Goal: Information Seeking & Learning: Understand process/instructions

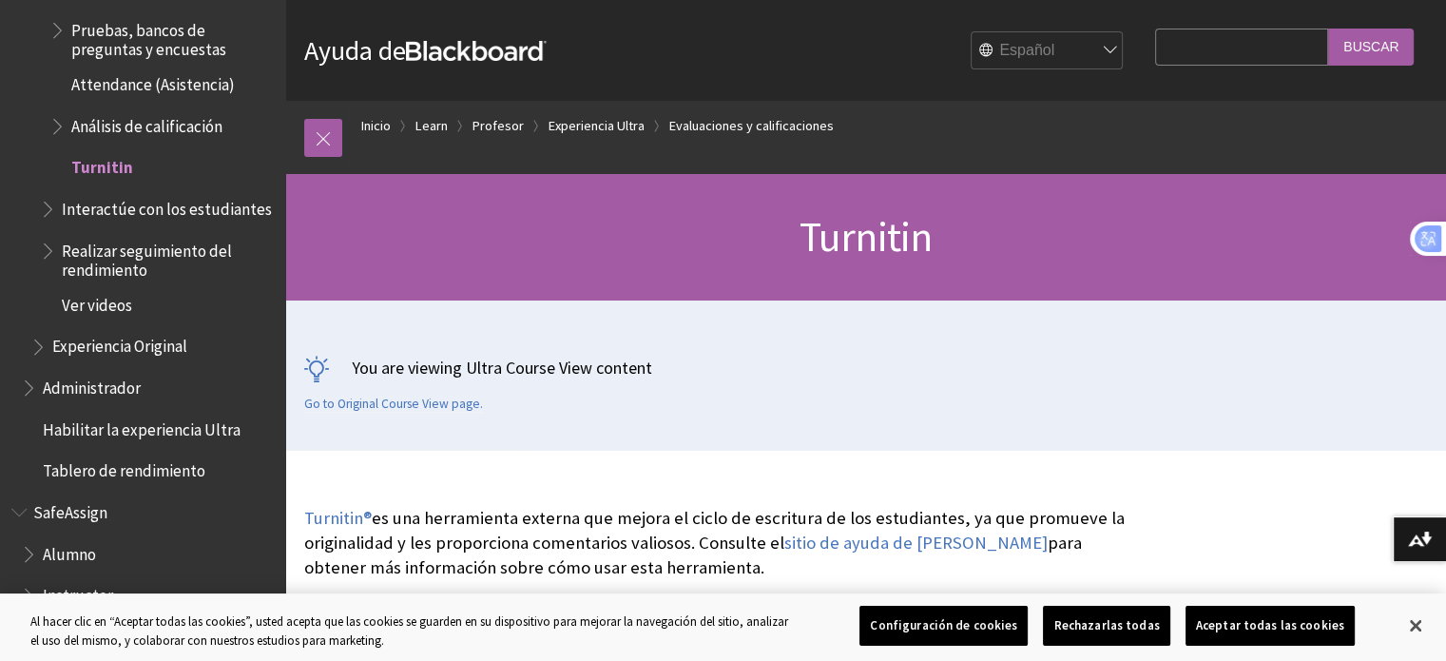
scroll to position [190, 0]
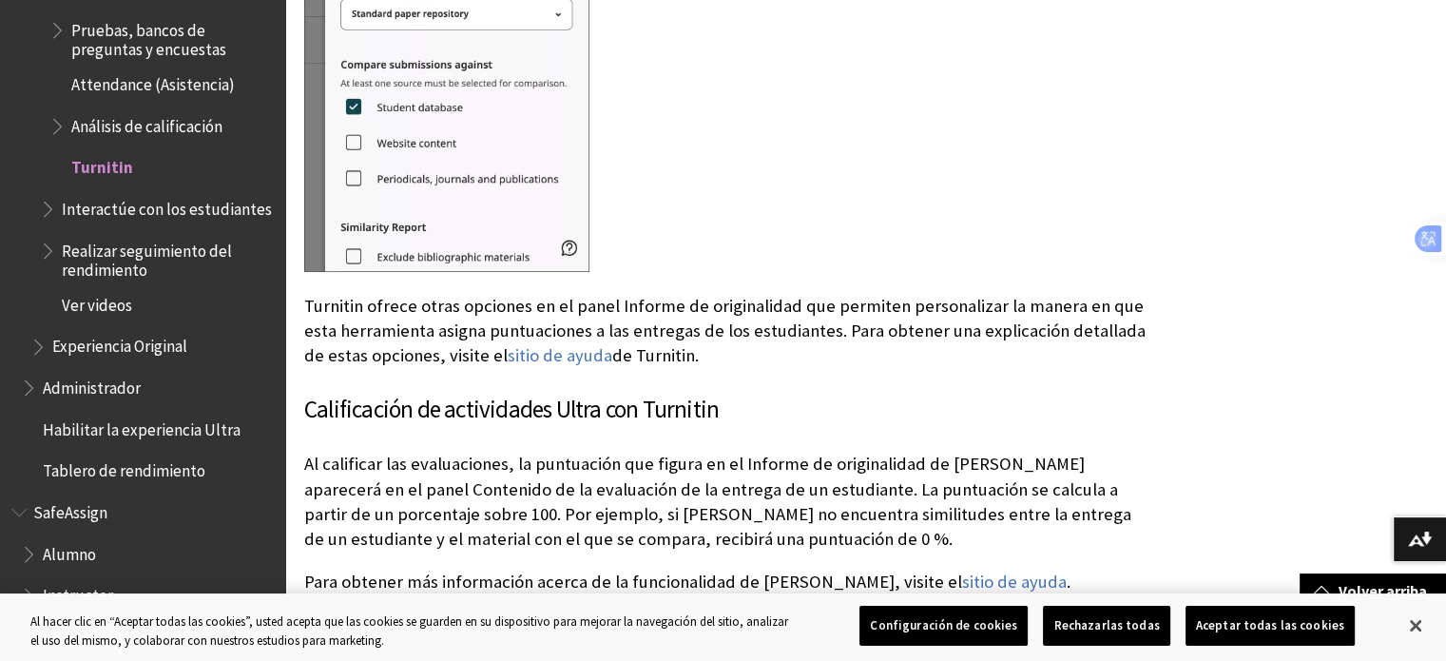
scroll to position [1560, 0]
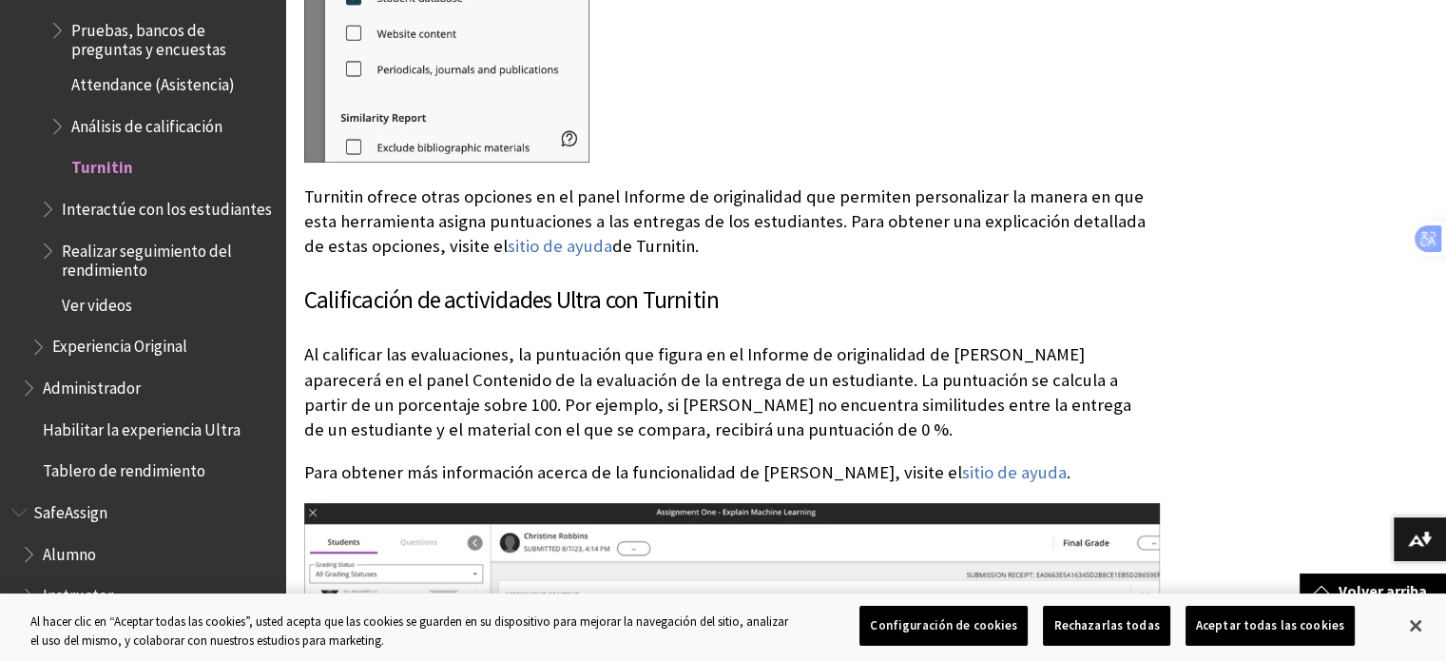
click at [76, 538] on span "Alumno" at bounding box center [69, 551] width 53 height 26
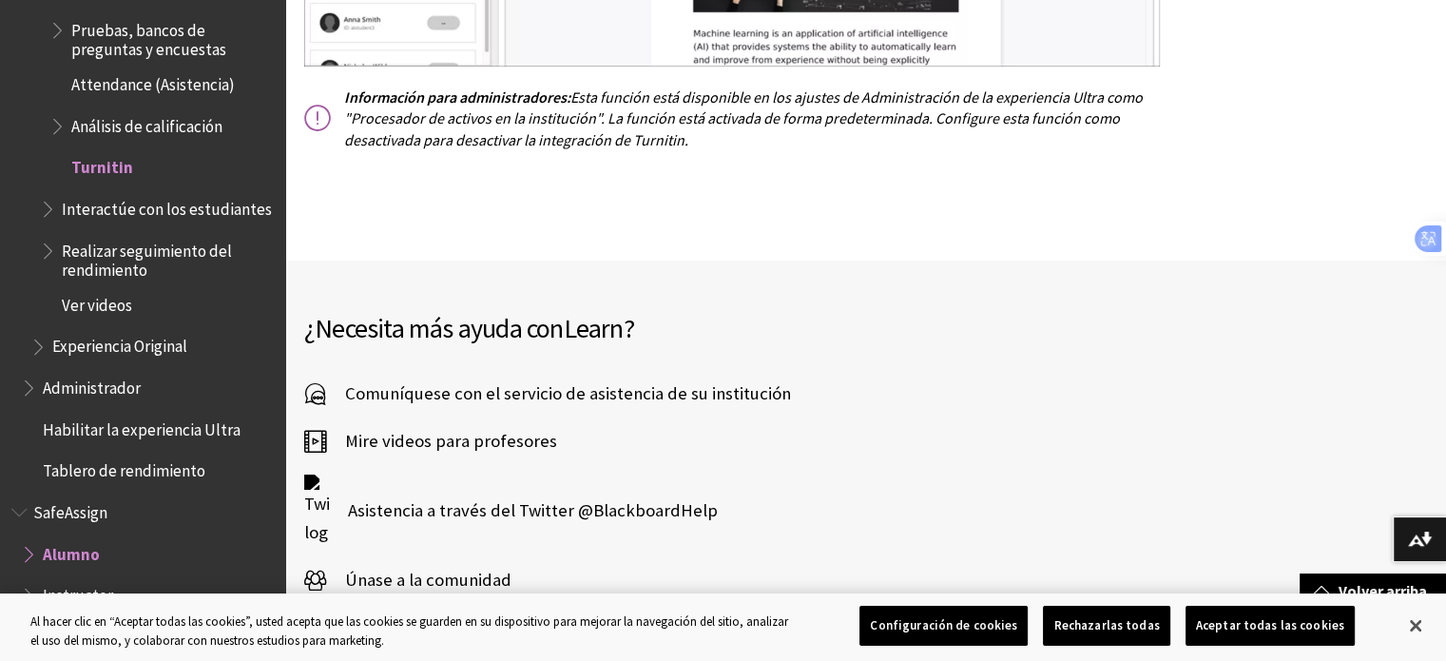
scroll to position [2415, 0]
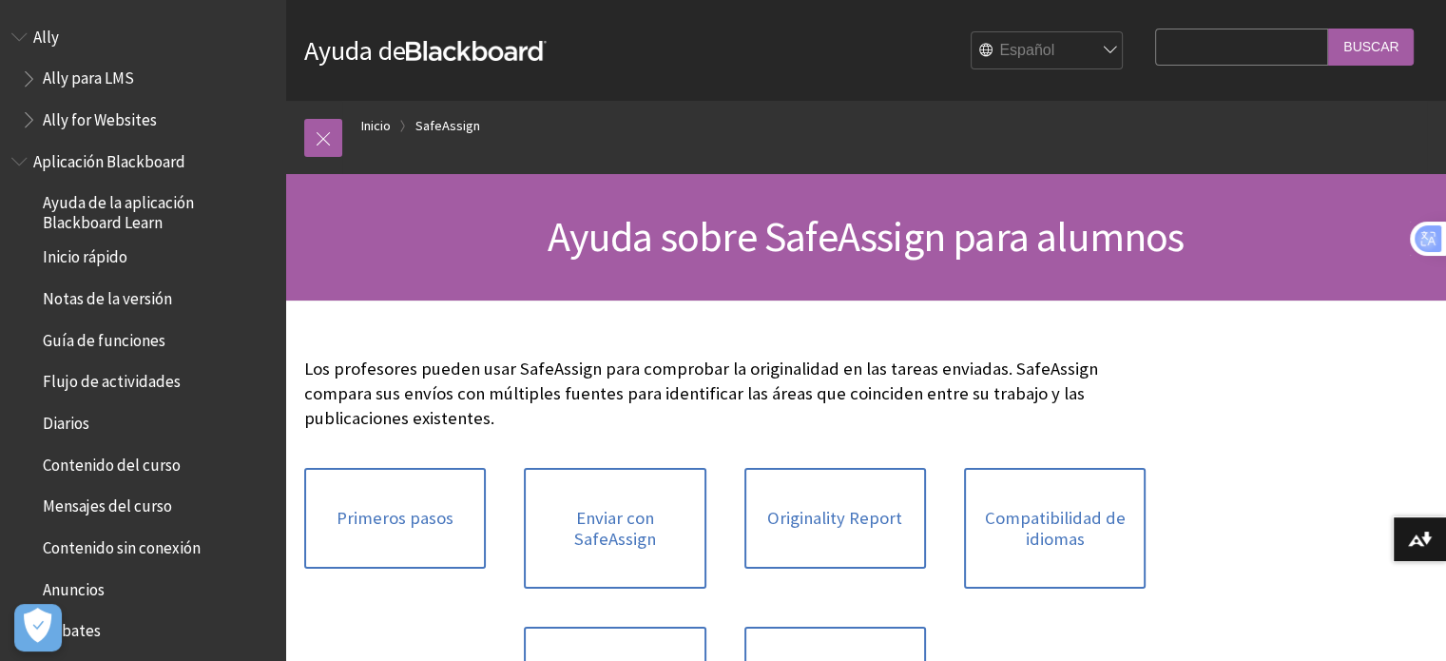
click at [1207, 41] on input "Search Query" at bounding box center [1241, 47] width 173 height 37
click at [998, 57] on select "English عربية Català Cymraeg Deutsch Español Suomi Français עברית Italiano 日本語 …" at bounding box center [1048, 51] width 152 height 38
click at [972, 32] on select "English عربية Català Cymraeg Deutsch Español Suomi Français עברית Italiano 日本語 …" at bounding box center [1048, 51] width 152 height 38
click at [20, 41] on span "Book outline for Anthology Ally Help" at bounding box center [21, 33] width 20 height 24
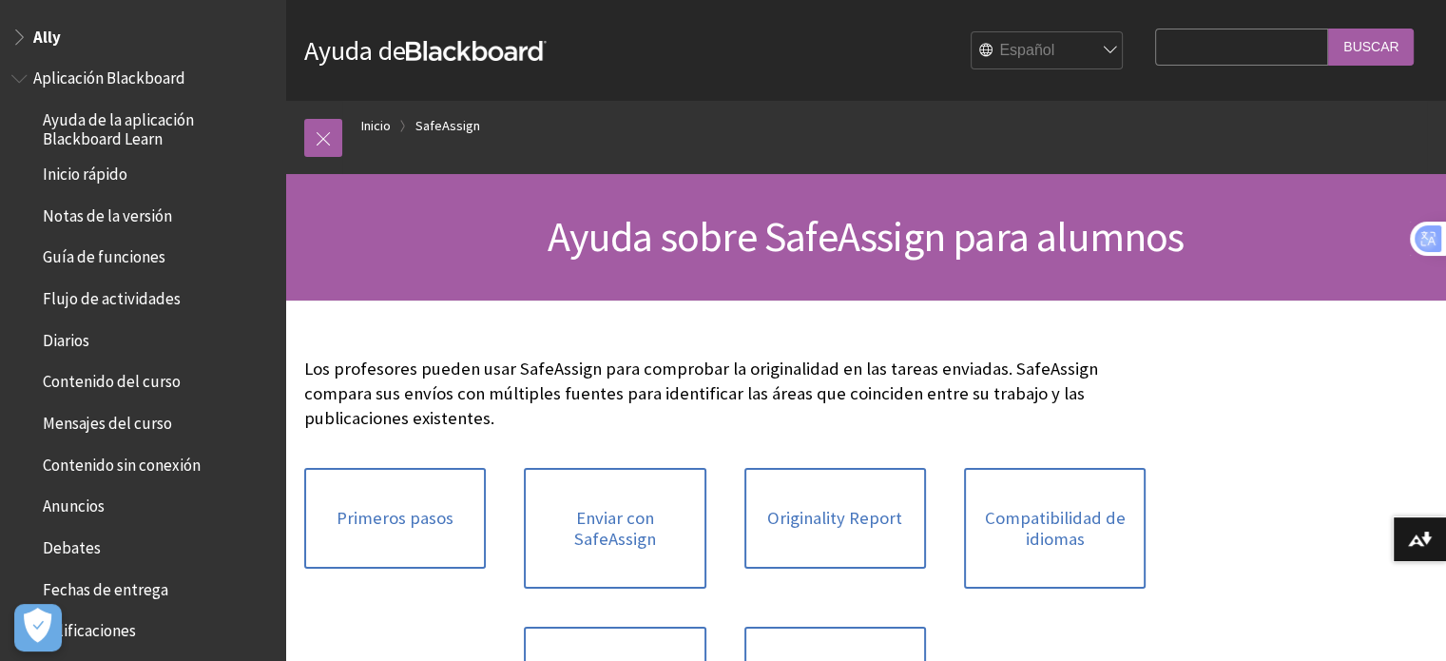
click at [20, 41] on span "Book outline for Anthology Ally Help" at bounding box center [21, 33] width 20 height 24
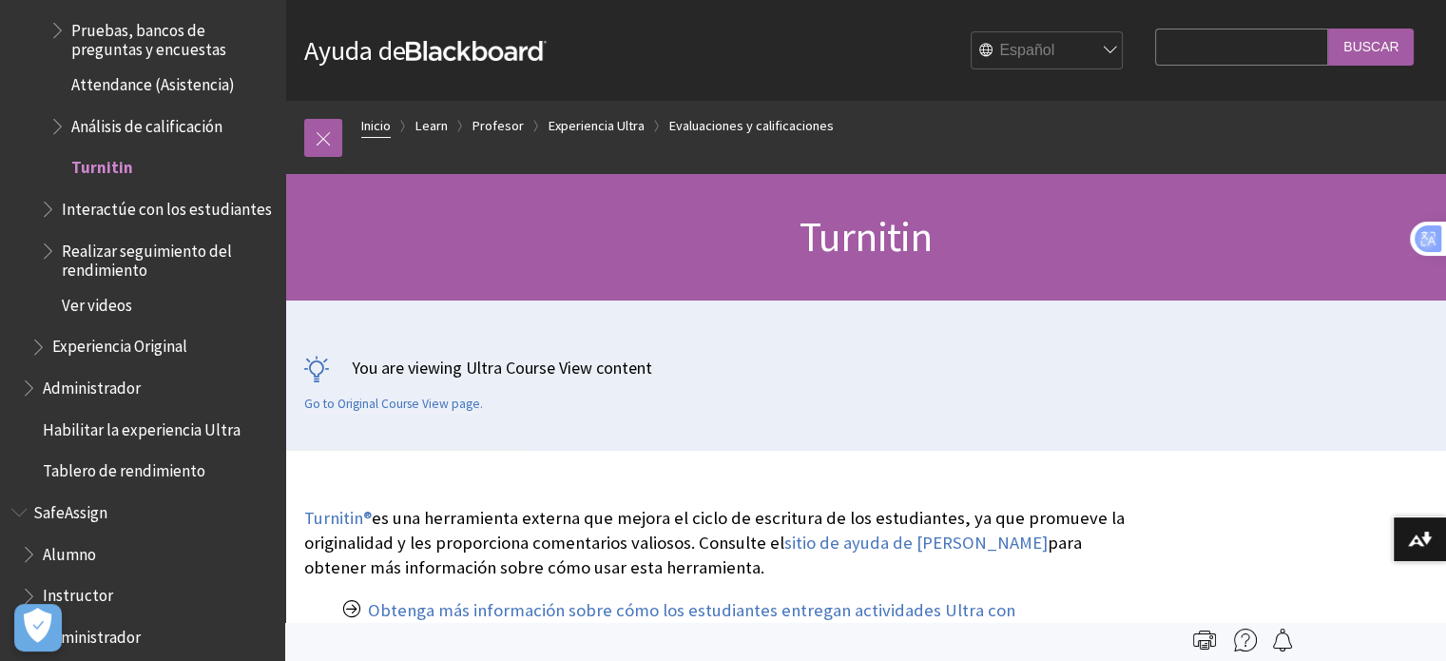
click at [382, 126] on link "Inicio" at bounding box center [375, 126] width 29 height 24
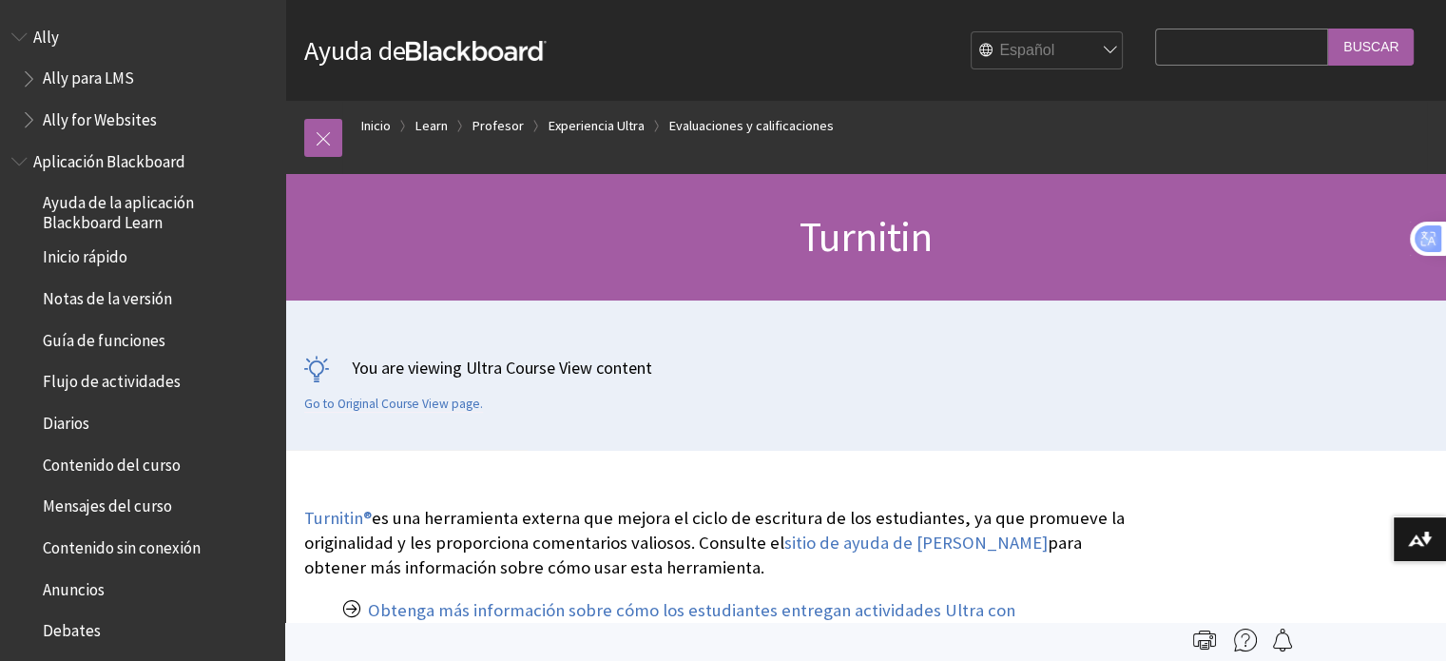
scroll to position [2750, 0]
